Goal: Book appointment/travel/reservation

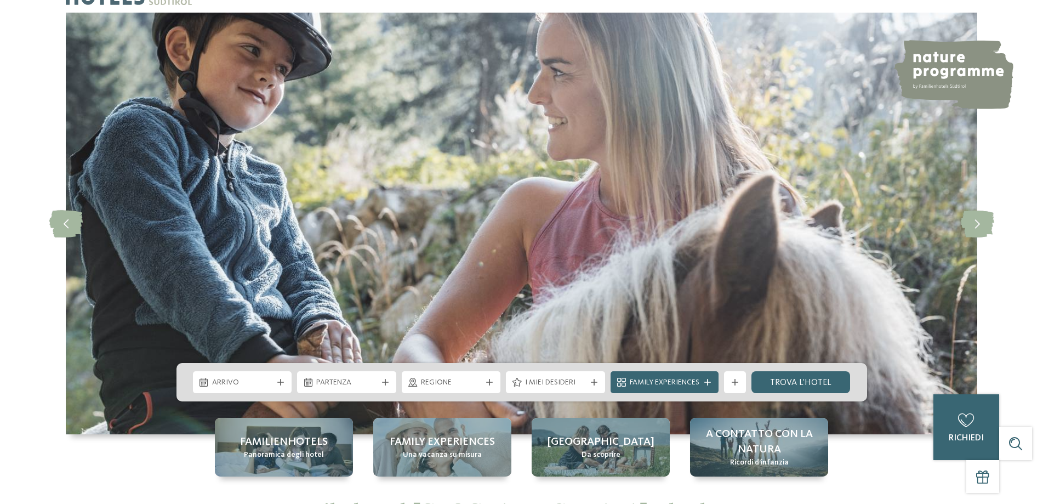
scroll to position [110, 0]
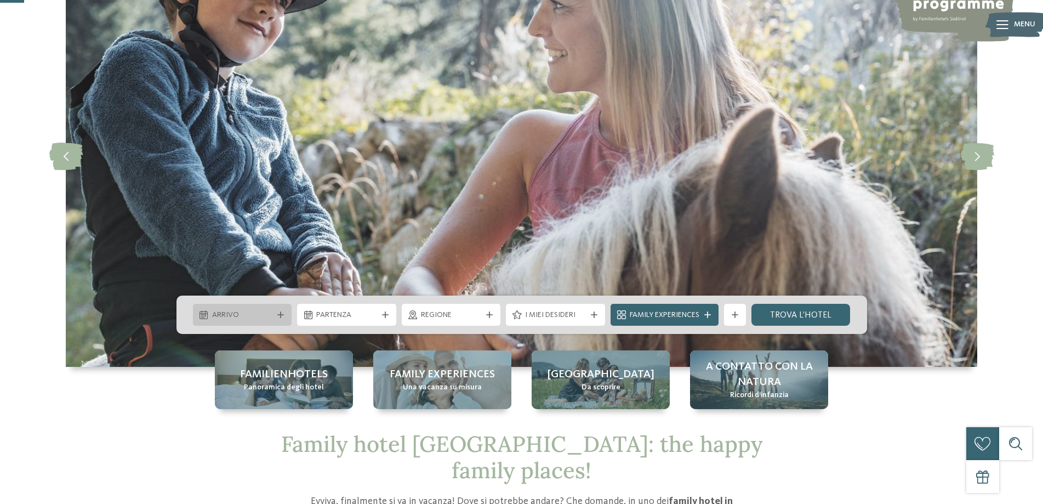
click at [280, 313] on icon at bounding box center [280, 314] width 7 height 7
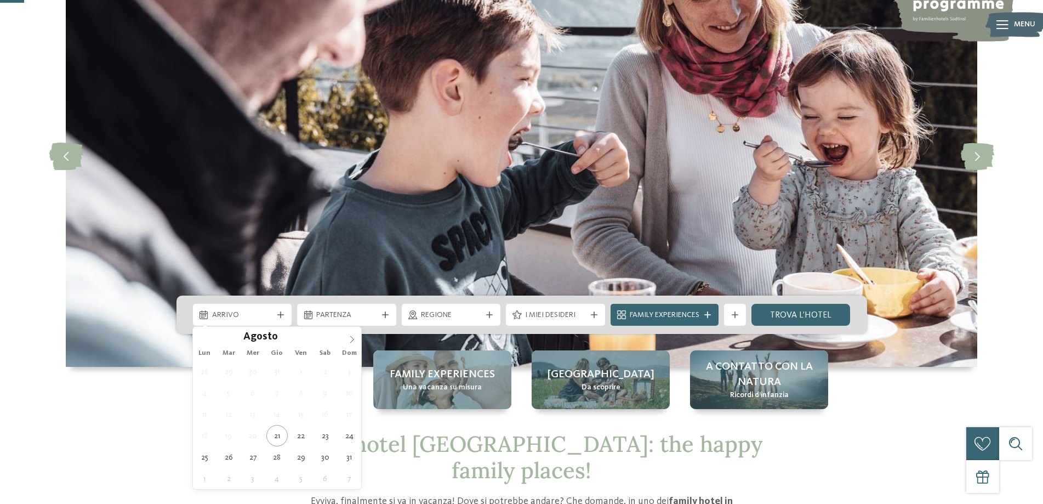
click at [350, 341] on icon at bounding box center [352, 340] width 8 height 8
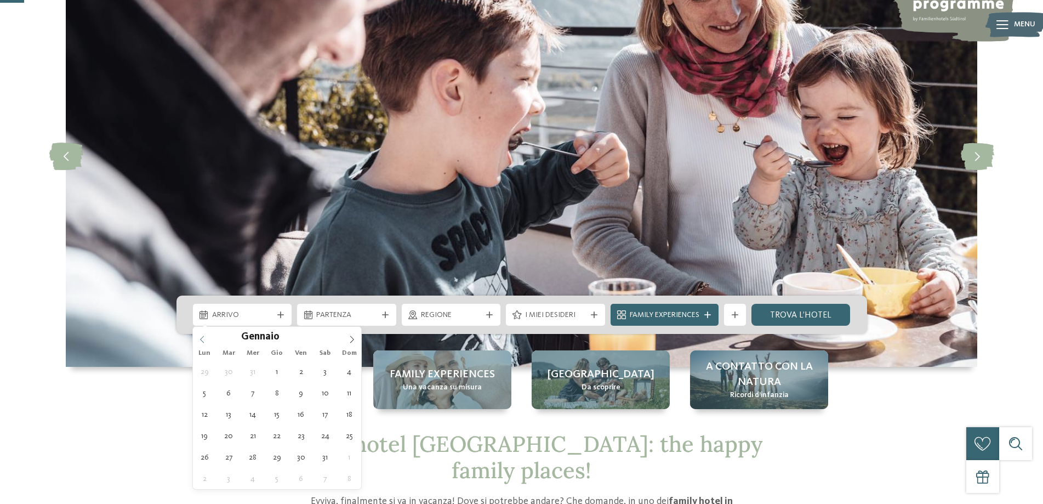
type input "****"
click at [202, 339] on icon at bounding box center [202, 340] width 8 height 8
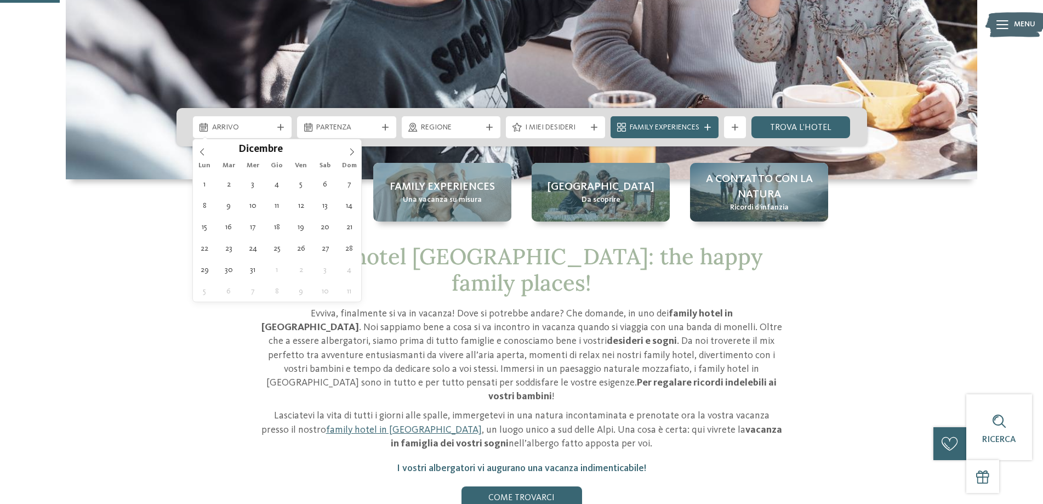
scroll to position [274, 0]
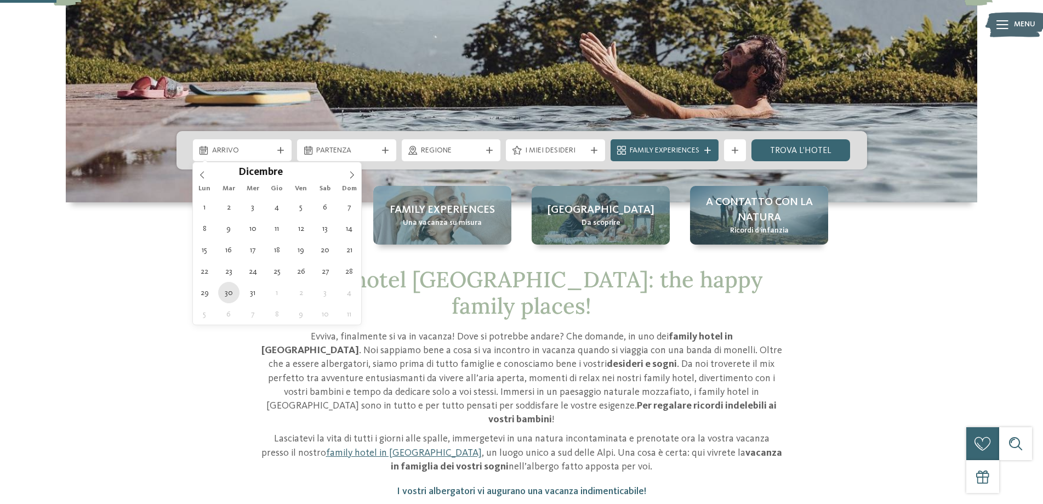
type div "30.12.2025"
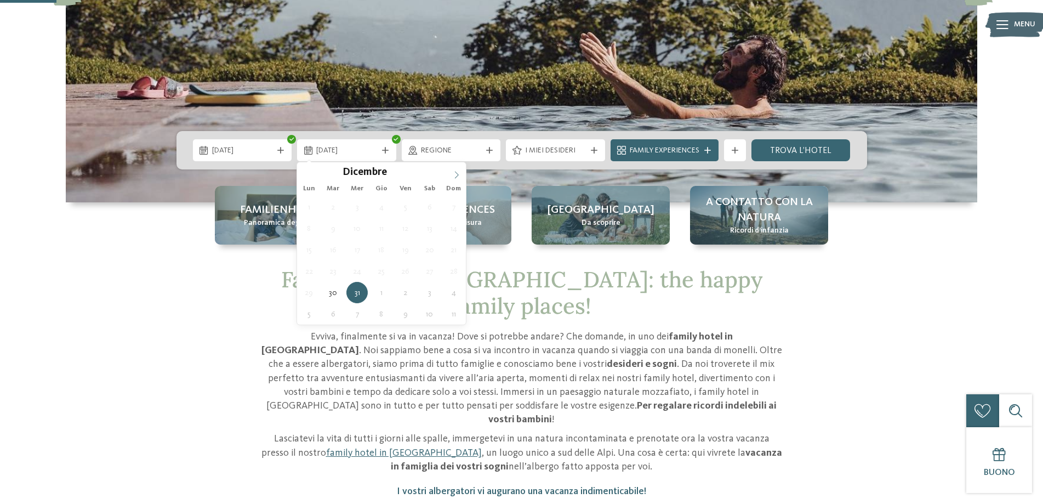
type input "****"
click at [453, 173] on icon at bounding box center [457, 175] width 8 height 8
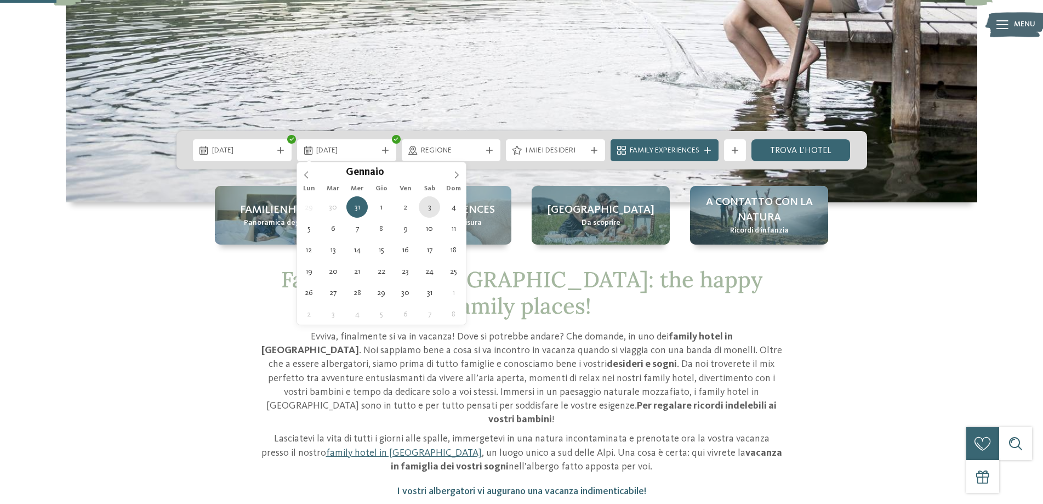
type div "03.01.2026"
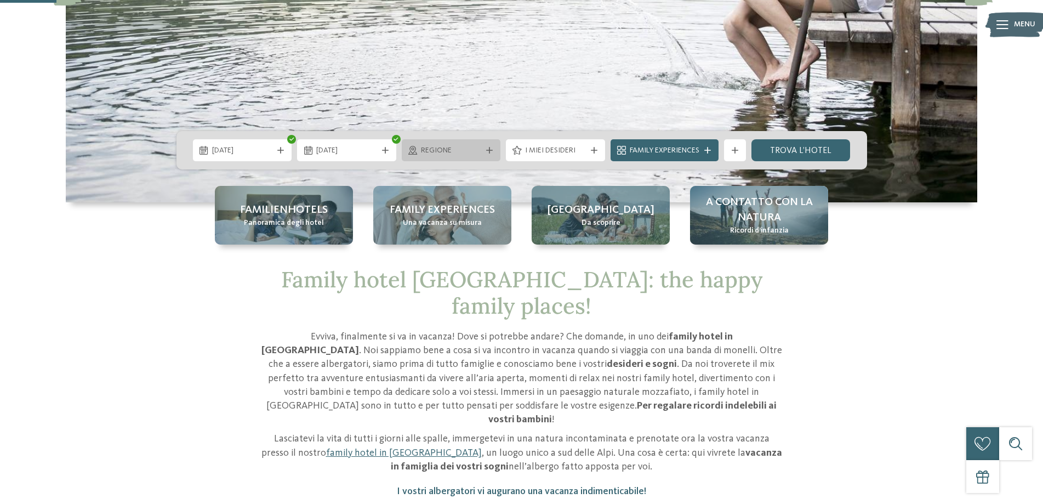
click at [488, 151] on icon at bounding box center [489, 150] width 7 height 7
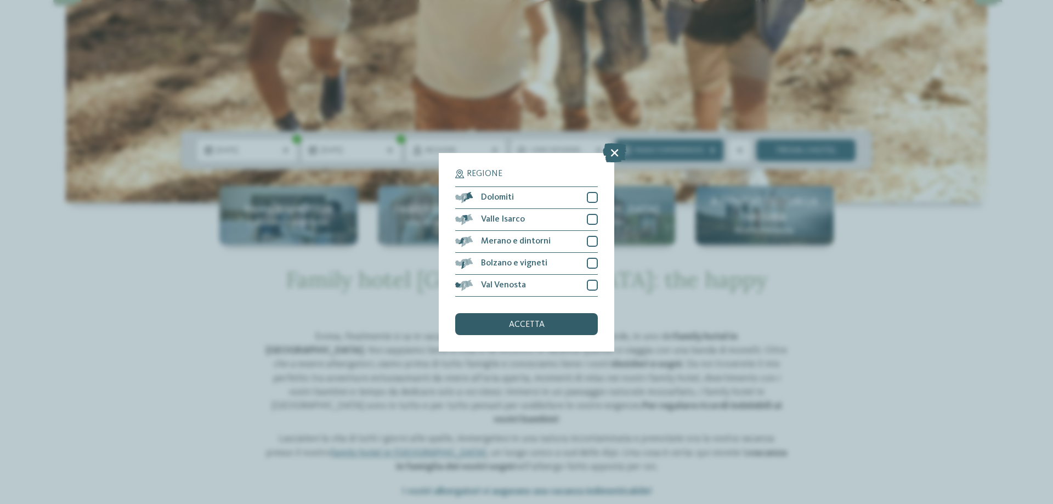
click at [519, 325] on span "accetta" at bounding box center [527, 324] width 36 height 9
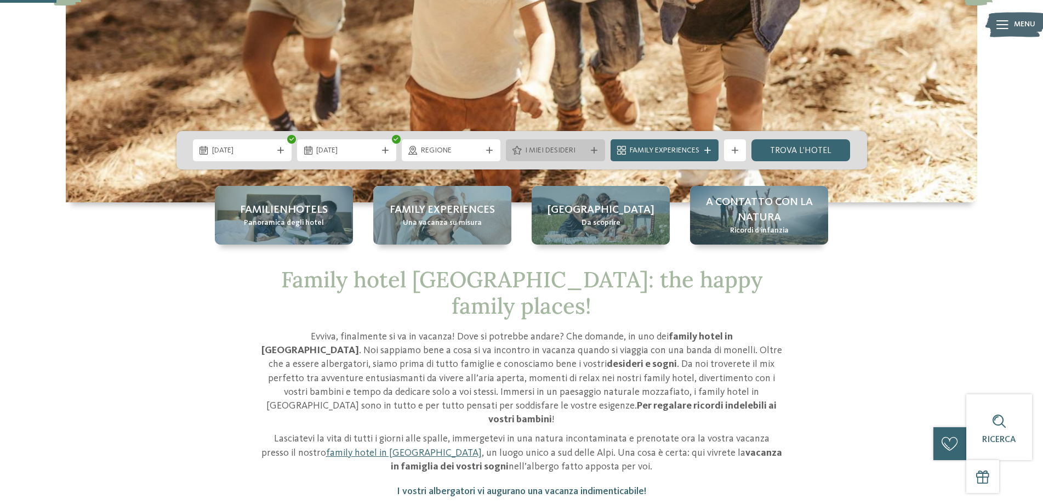
click at [595, 151] on icon at bounding box center [594, 150] width 7 height 7
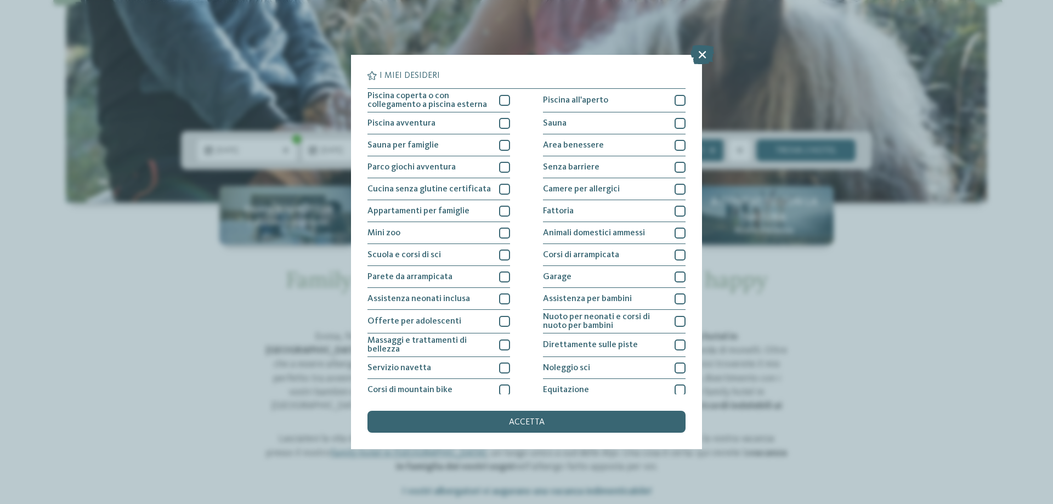
click at [138, 310] on div "I miei desideri Piscina coperta o con collegamento a piscina esterna Piscina al…" at bounding box center [526, 252] width 1053 height 504
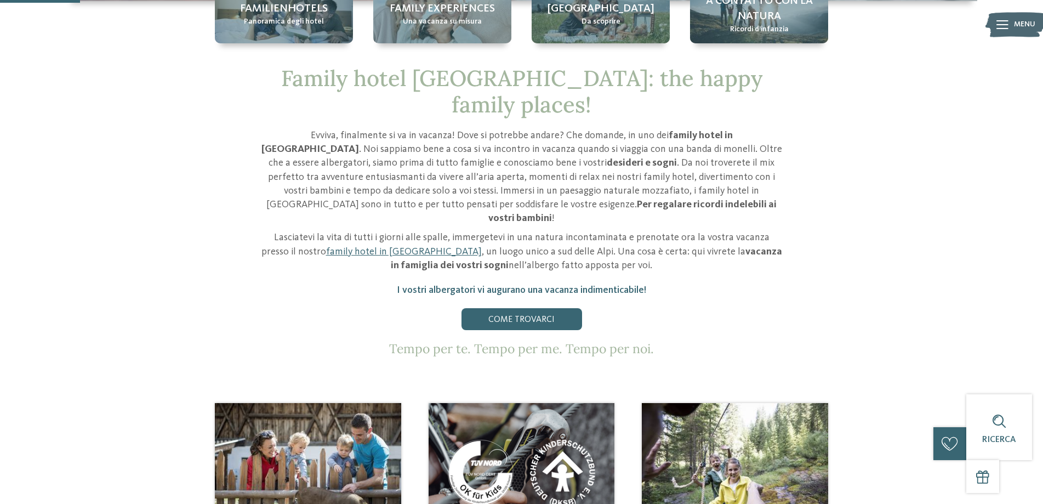
scroll to position [384, 0]
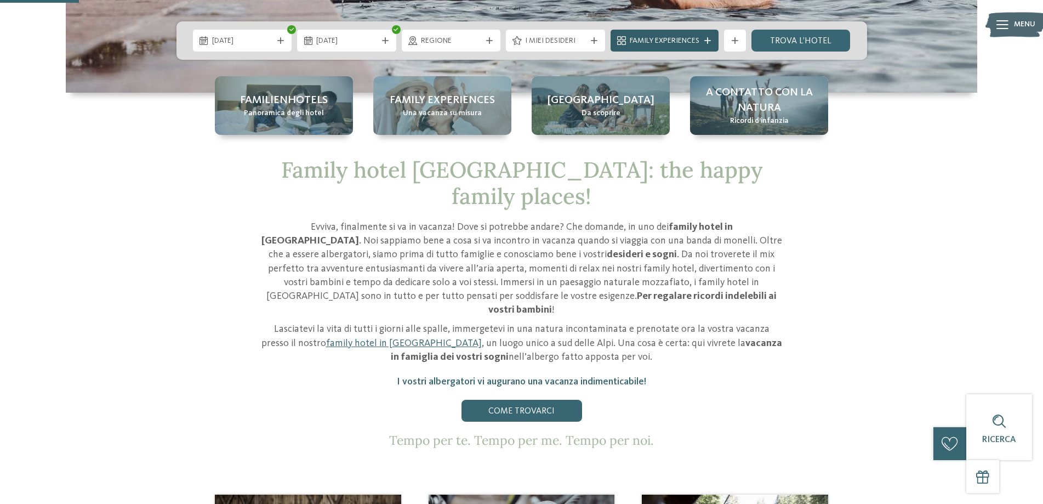
click at [707, 39] on icon at bounding box center [708, 40] width 7 height 7
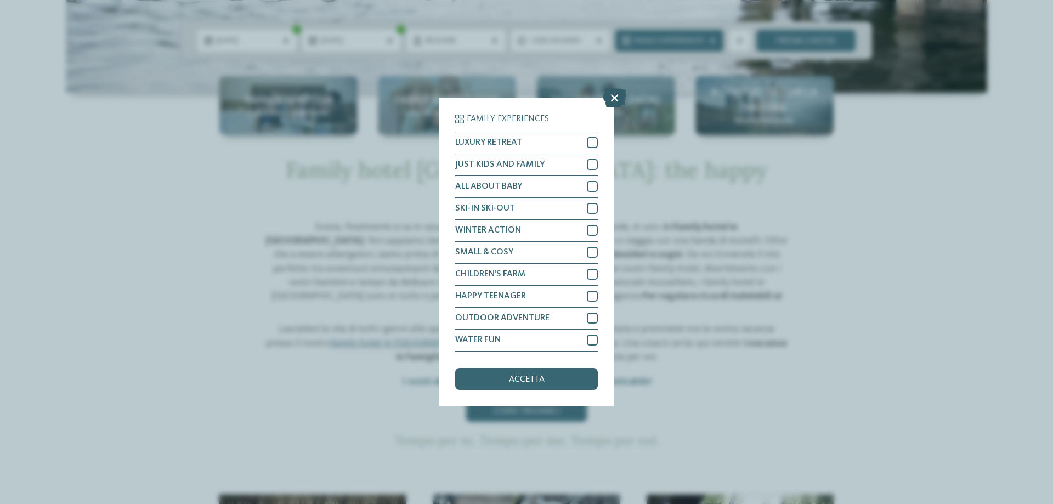
click at [617, 99] on icon at bounding box center [615, 97] width 24 height 19
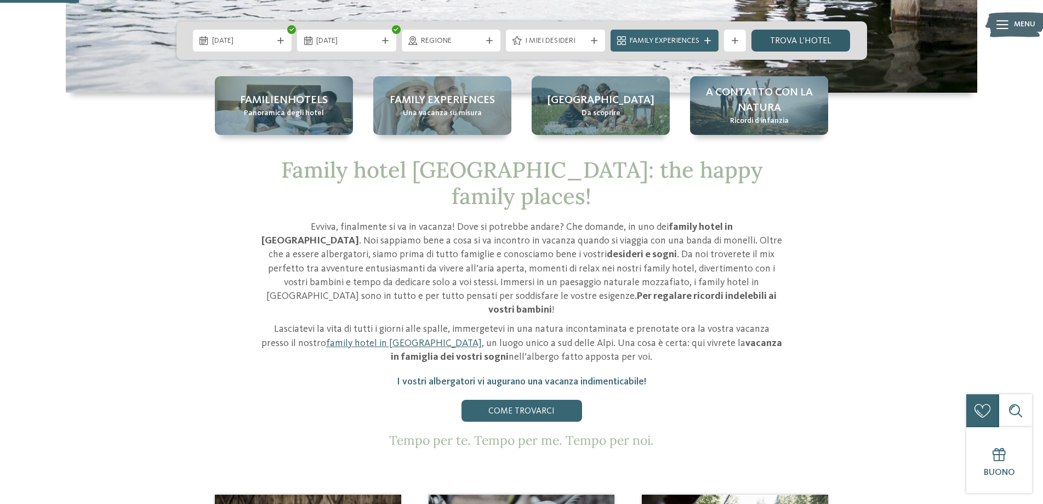
click at [801, 41] on link "trova l’hotel" at bounding box center [801, 41] width 99 height 22
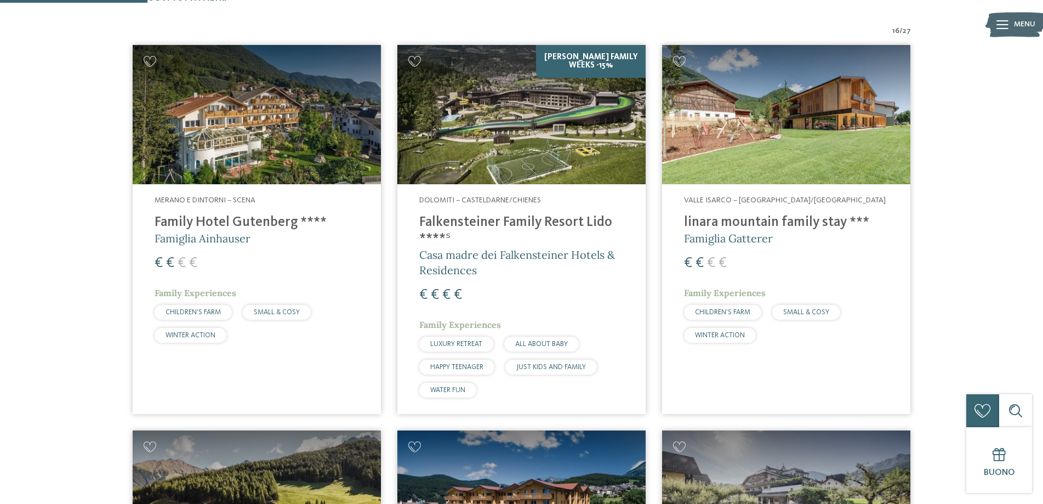
scroll to position [384, 0]
click at [506, 242] on h4 "Falkensteiner Family Resort Lido ****ˢ" at bounding box center [521, 230] width 205 height 33
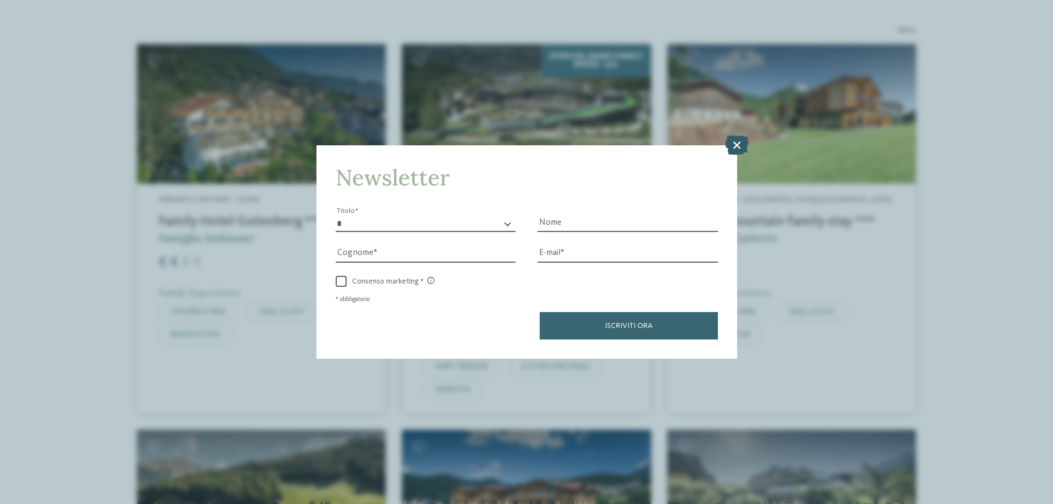
click at [741, 151] on icon at bounding box center [737, 144] width 24 height 19
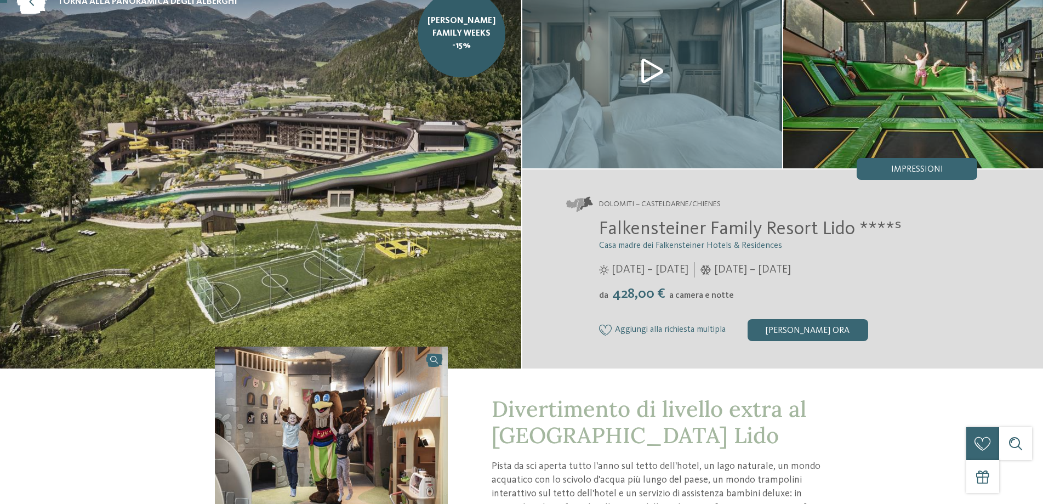
scroll to position [110, 0]
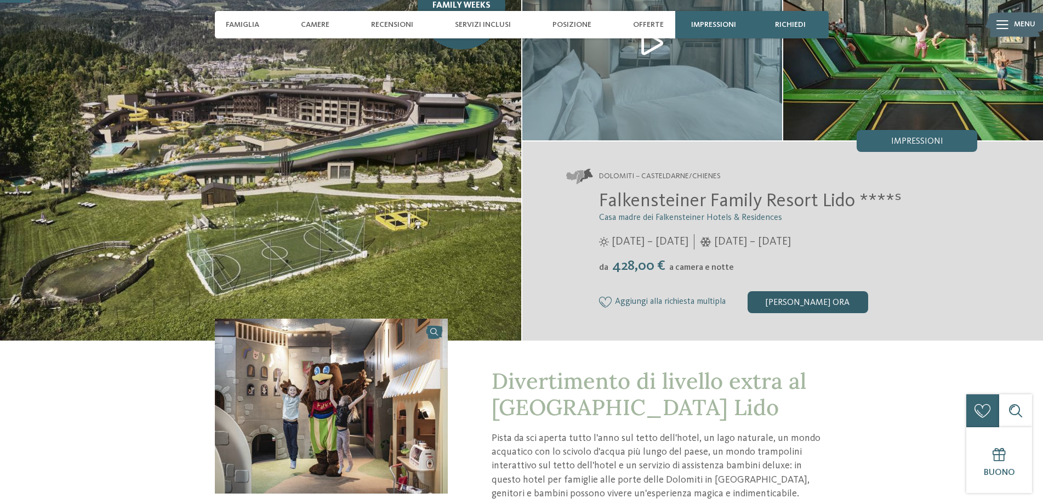
click at [810, 306] on div "[PERSON_NAME] ora" at bounding box center [808, 302] width 121 height 22
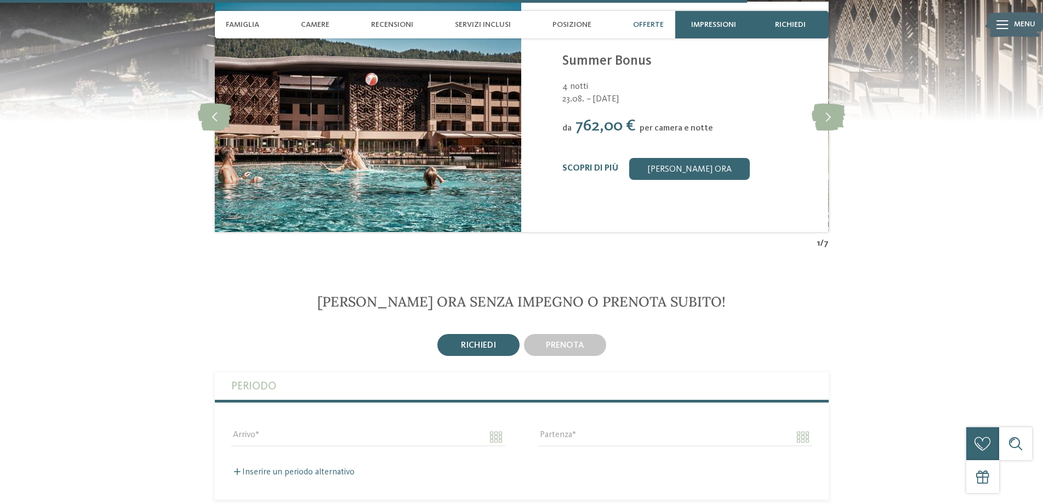
scroll to position [2402, 0]
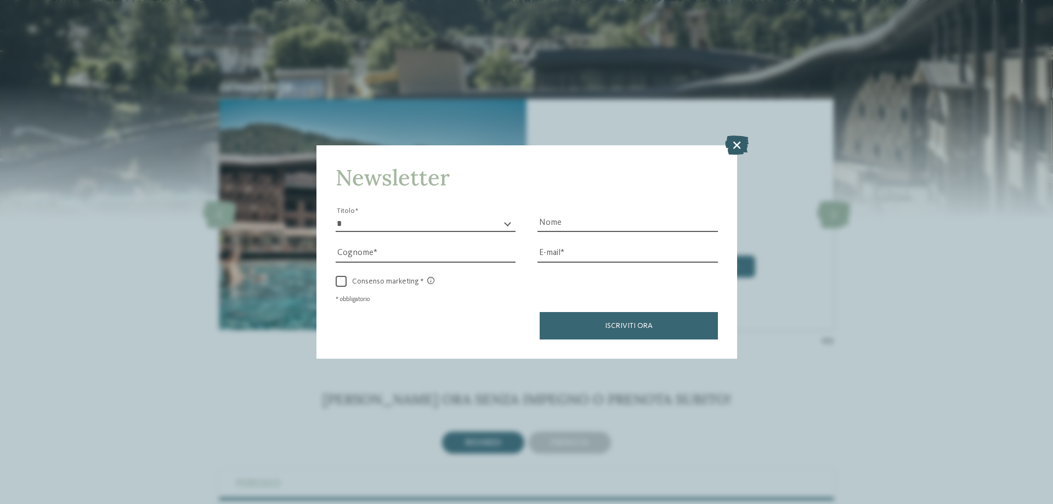
click at [737, 152] on icon at bounding box center [737, 144] width 24 height 19
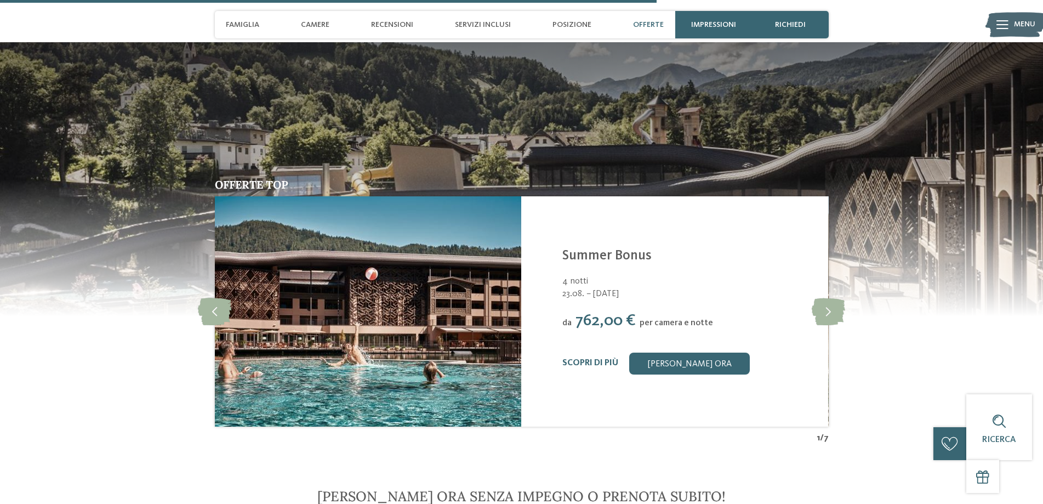
scroll to position [2073, 0]
